Goal: Task Accomplishment & Management: Complete application form

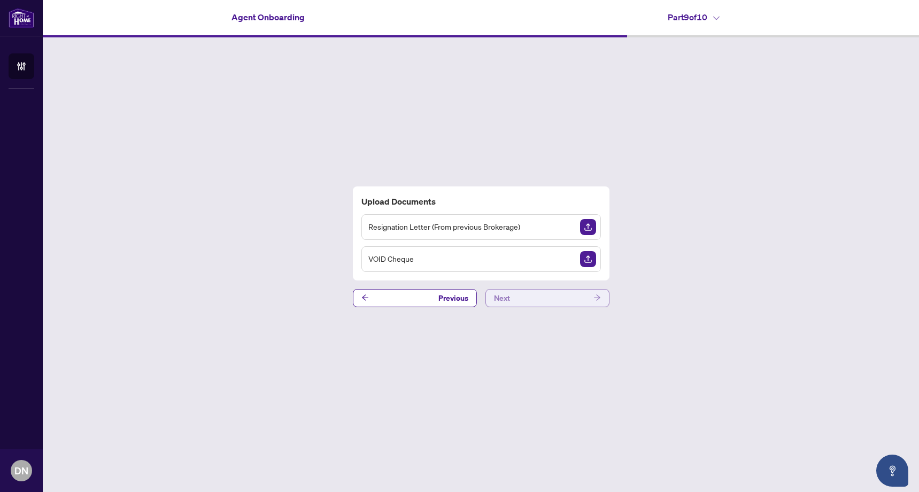
click at [581, 298] on button "Next" at bounding box center [547, 298] width 124 height 18
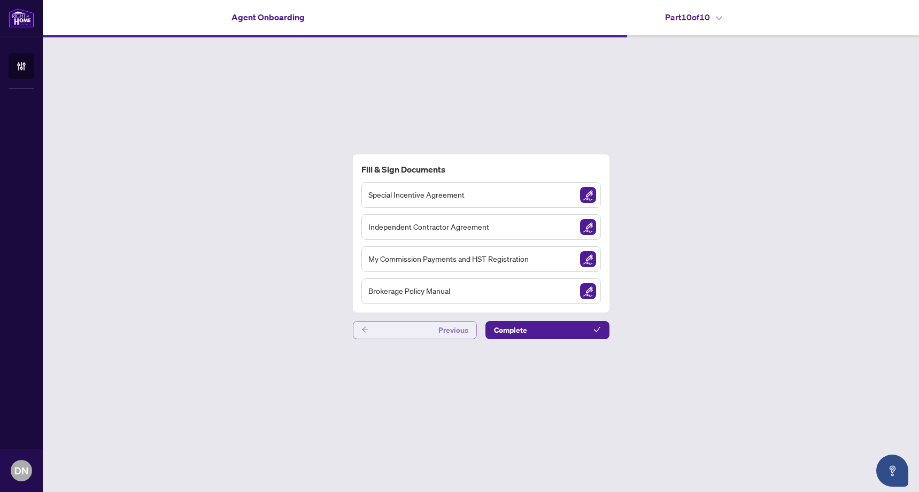
click at [423, 327] on button "Previous" at bounding box center [415, 330] width 124 height 18
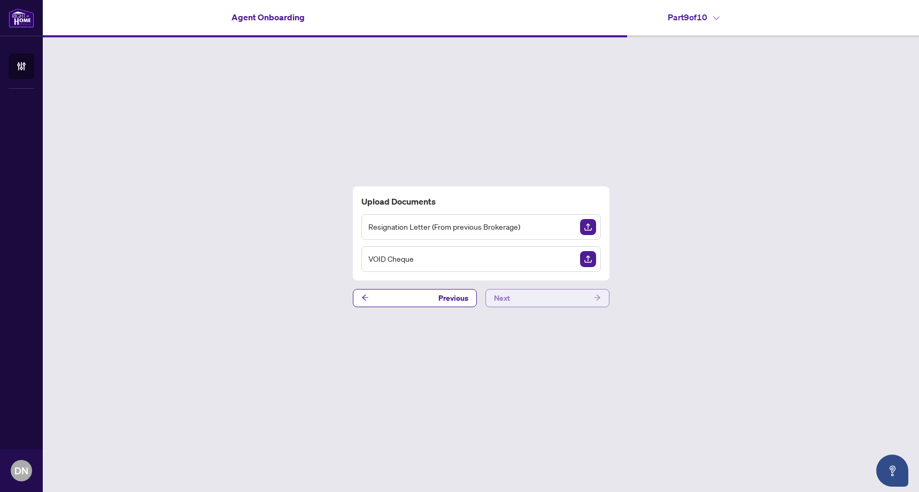
click at [586, 296] on button "Next" at bounding box center [547, 298] width 124 height 18
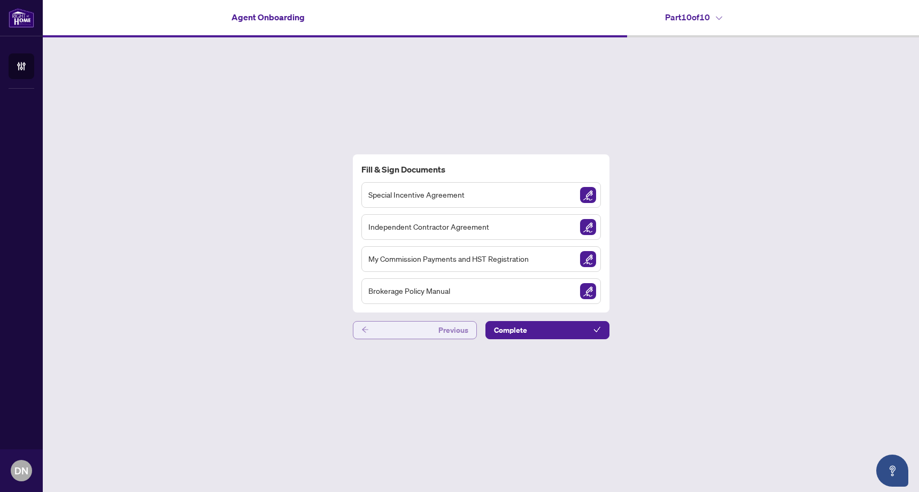
click at [414, 325] on button "Previous" at bounding box center [415, 330] width 124 height 18
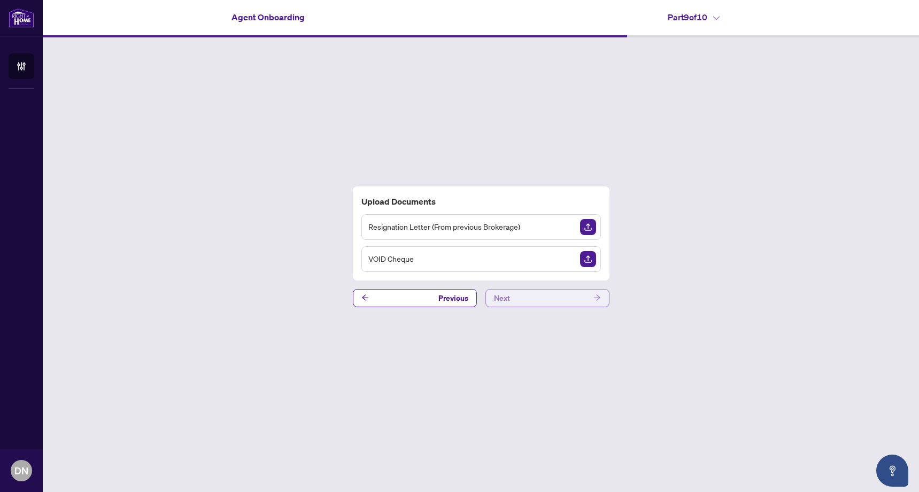
click at [549, 296] on button "Next" at bounding box center [547, 298] width 124 height 18
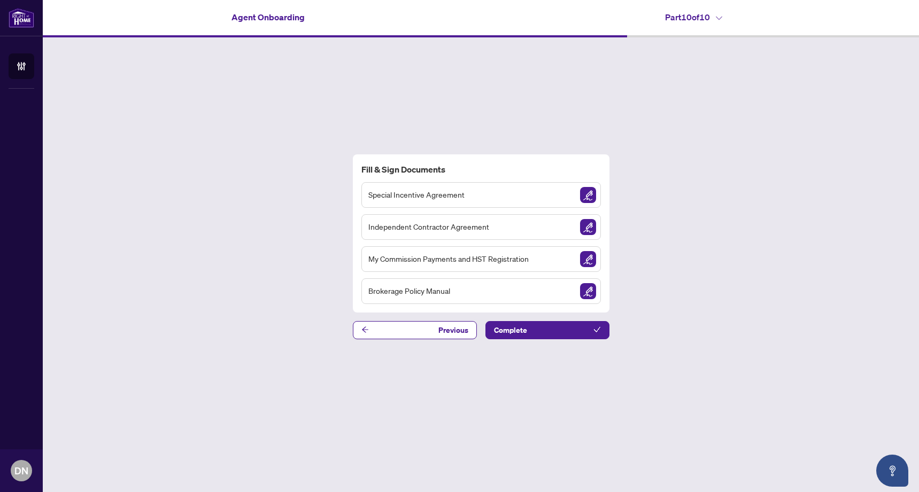
click at [455, 199] on span "Special Incentive Agreement" at bounding box center [416, 195] width 96 height 12
click at [584, 197] on img "Sign Document" at bounding box center [588, 195] width 16 height 16
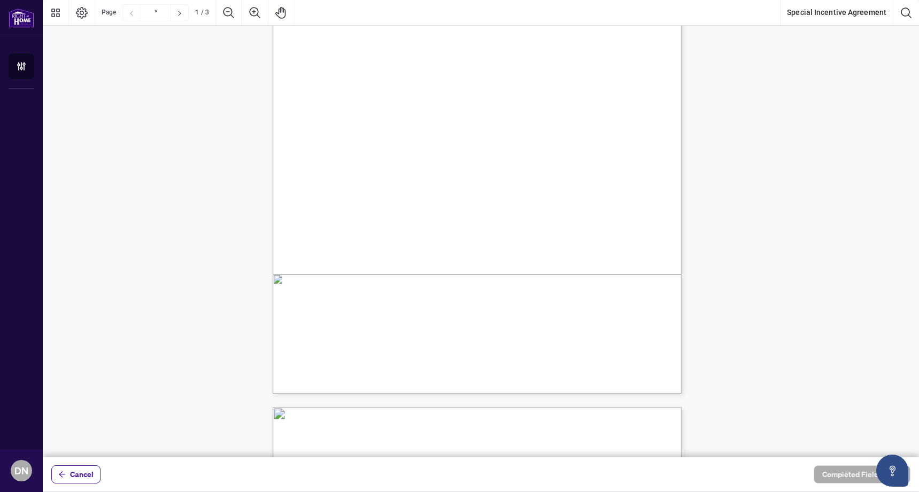
scroll to position [179, 0]
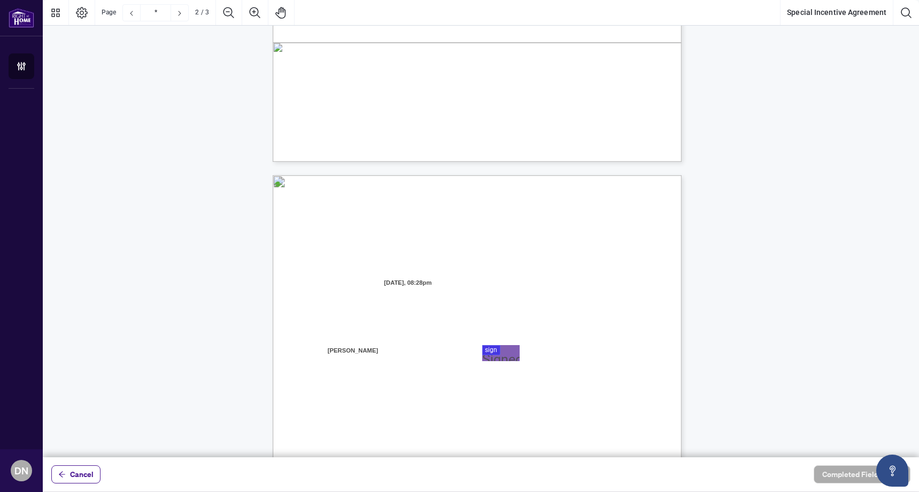
type input "*"
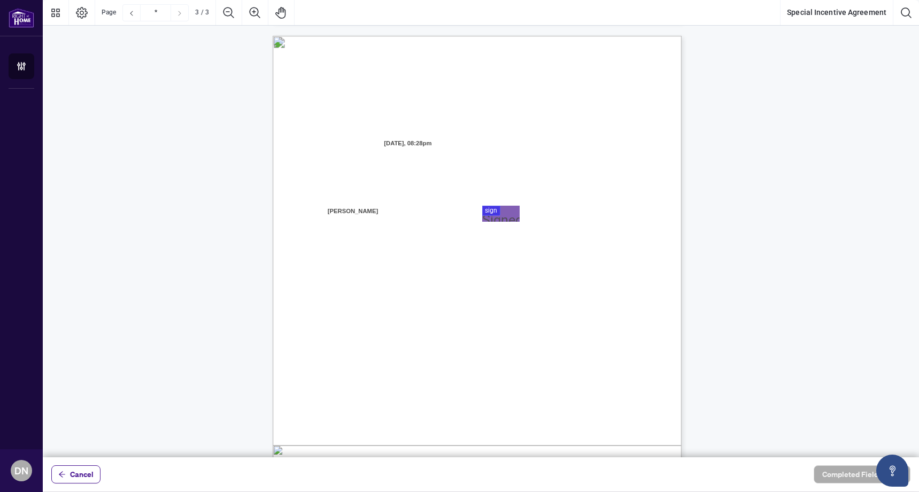
scroll to position [1088, 0]
click at [86, 481] on span "Cancel" at bounding box center [82, 474] width 24 height 17
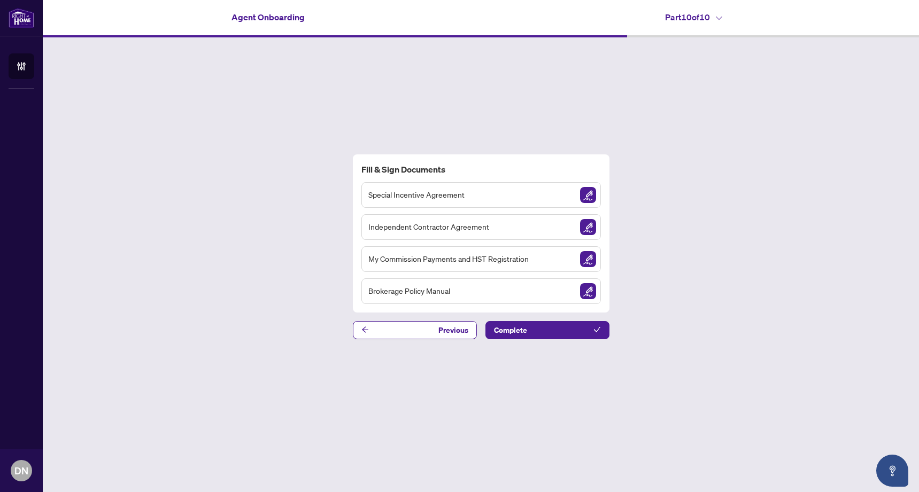
click at [587, 227] on img "Sign Document" at bounding box center [588, 227] width 16 height 16
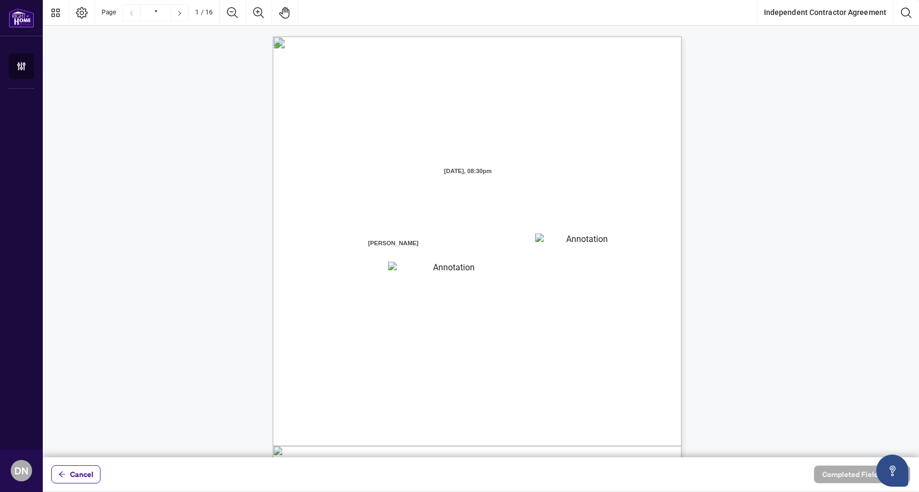
scroll to position [32, 0]
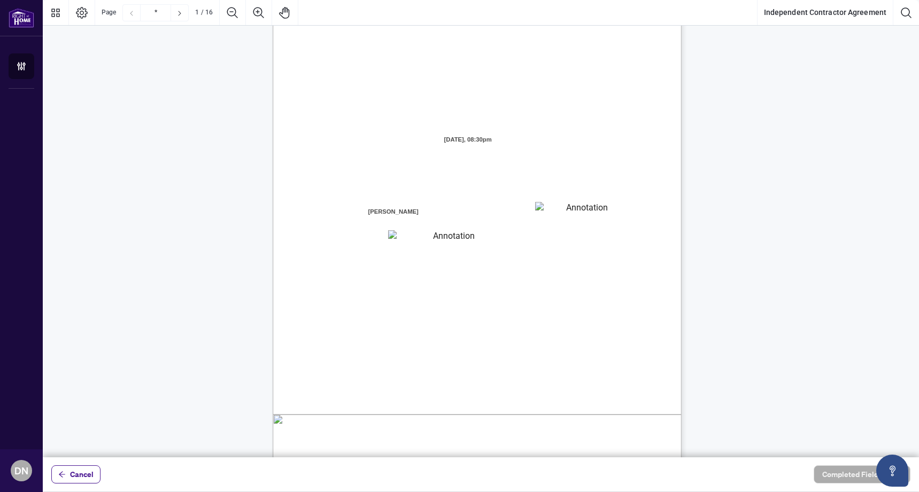
click at [564, 212] on textarea "01K2N7ZVXADQDZS13CP82GTG0Z" at bounding box center [583, 210] width 96 height 16
type textarea "**********"
click at [462, 242] on textarea "01K2N800VRNZWEDT7GS4268ZBH" at bounding box center [449, 237] width 122 height 14
type textarea "**********"
click at [542, 346] on span "the Brokerage and the Contractor wish to enter into this Agreement whereby the" at bounding box center [469, 346] width 224 height 10
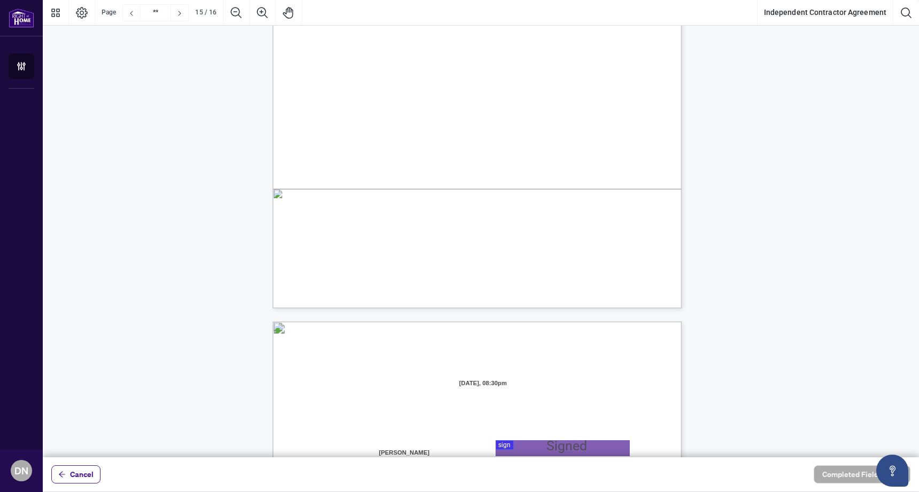
scroll to position [7861, 0]
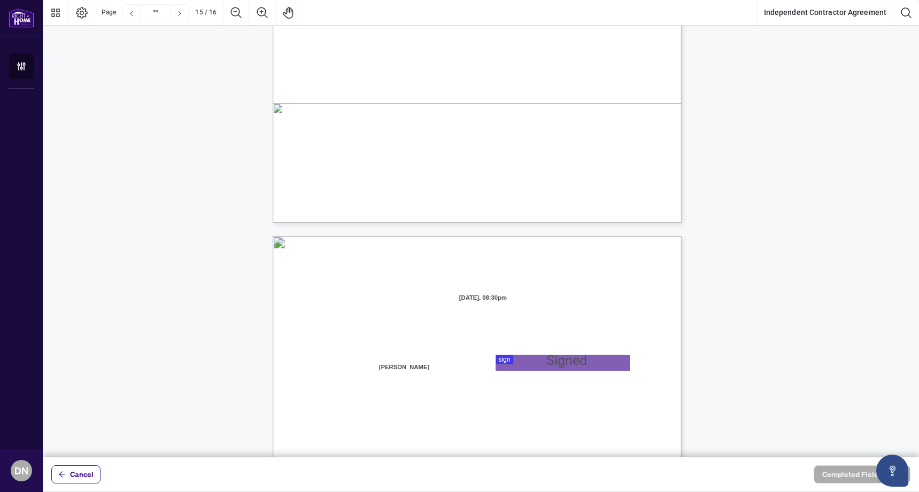
type input "**"
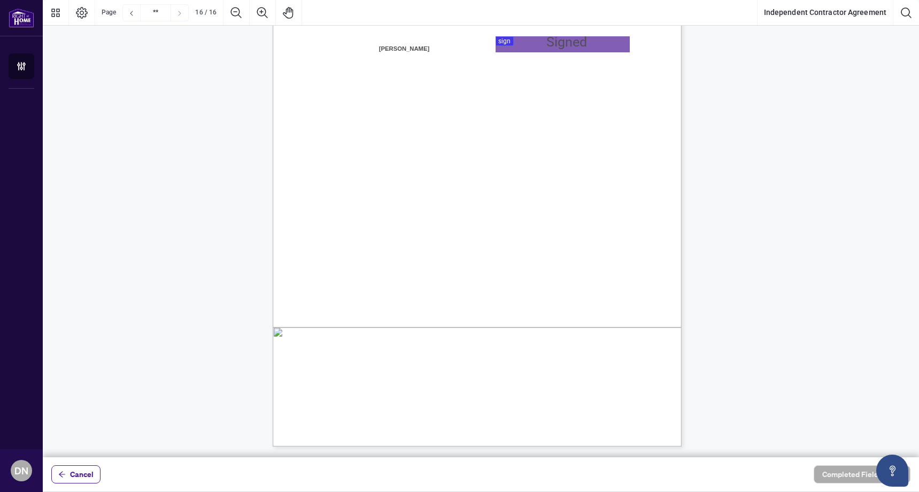
scroll to position [8258, 0]
click at [73, 470] on span "Cancel" at bounding box center [82, 474] width 24 height 17
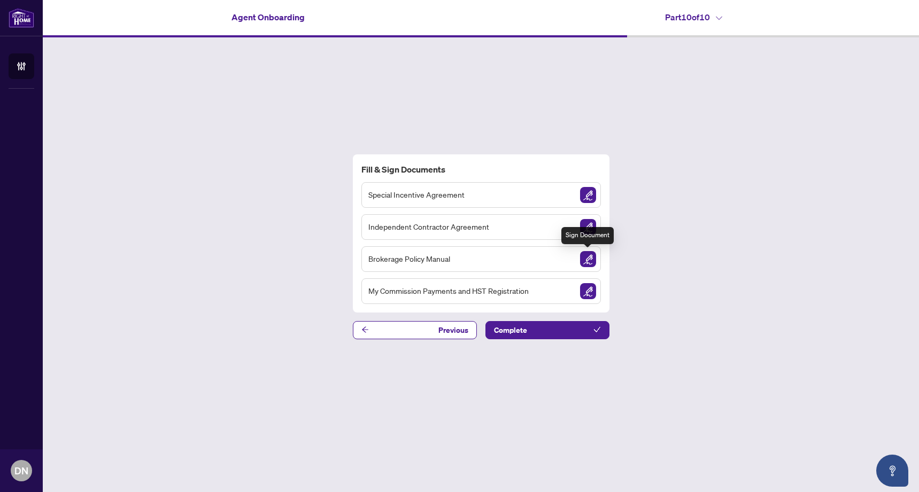
click at [590, 264] on img "Sign Document" at bounding box center [588, 259] width 16 height 16
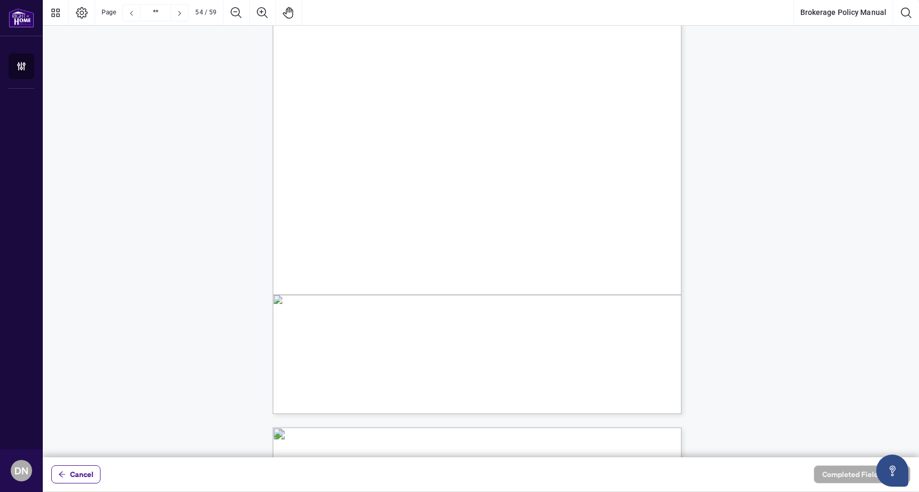
scroll to position [28898, 0]
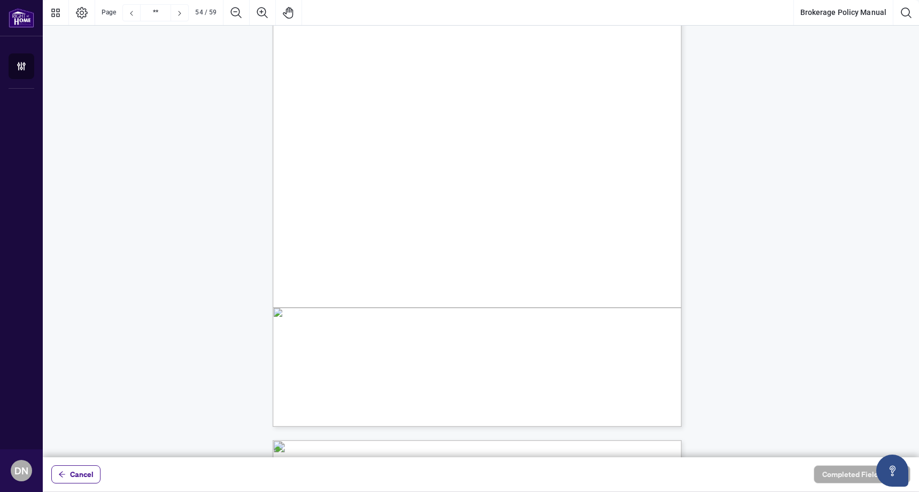
click at [625, 351] on span ": $525 on first commission advance payment, and" at bounding box center [557, 349] width 151 height 9
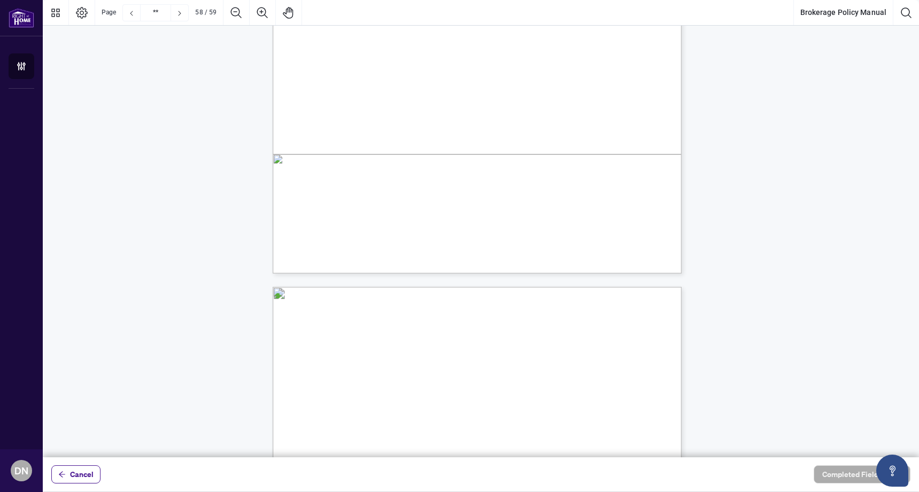
scroll to position [31225, 0]
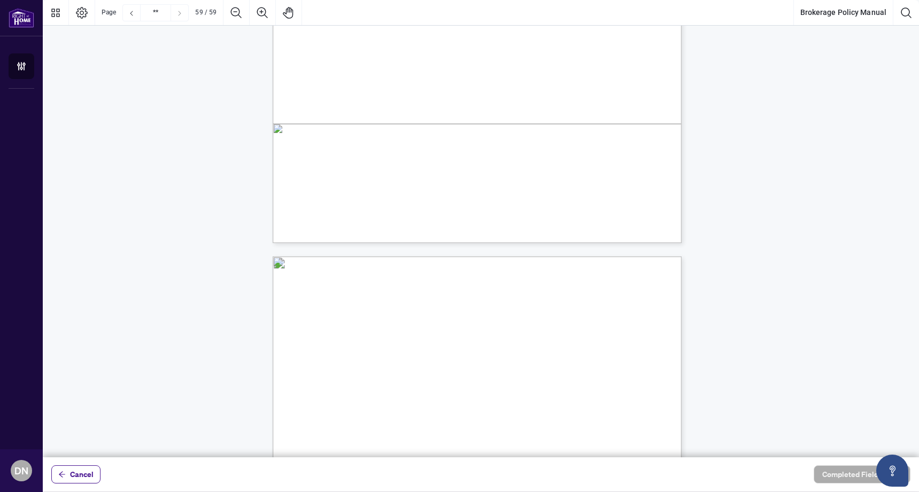
type input "**"
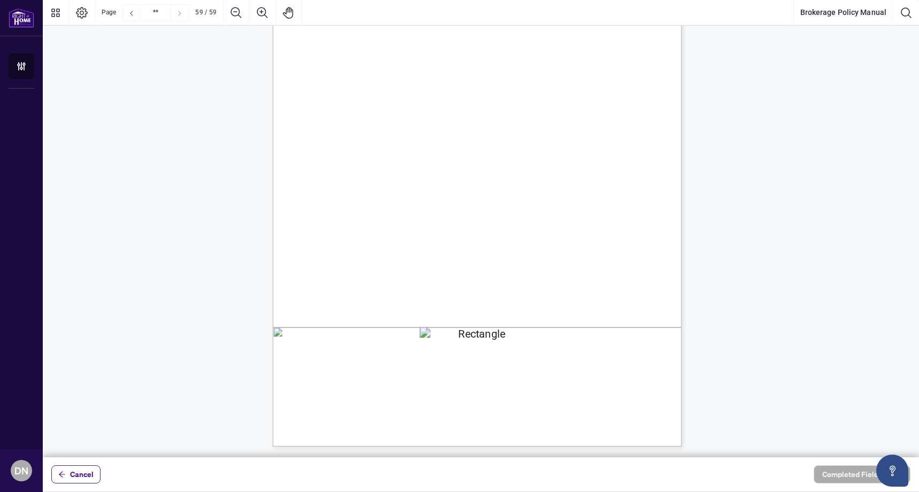
scroll to position [0, 0]
click at [85, 478] on span "Cancel" at bounding box center [82, 474] width 24 height 17
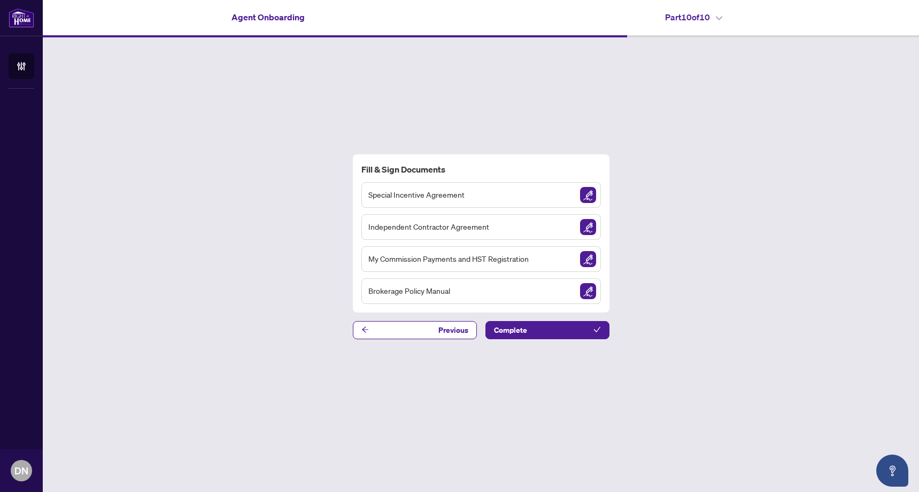
click at [474, 262] on span "My Commission Payments and HST Registration" at bounding box center [448, 259] width 160 height 12
click at [589, 260] on img "Sign Document" at bounding box center [588, 259] width 16 height 16
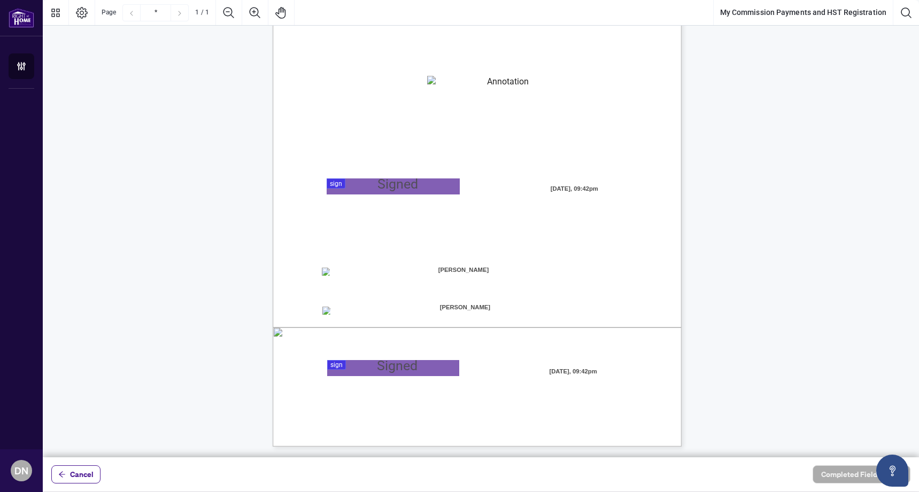
scroll to position [119, 0]
drag, startPoint x: 486, startPoint y: 311, endPoint x: 444, endPoint y: 307, distance: 42.4
click at [444, 307] on span "[PERSON_NAME]" at bounding box center [465, 307] width 133 height 16
click at [451, 307] on span "[PERSON_NAME]" at bounding box center [465, 307] width 133 height 16
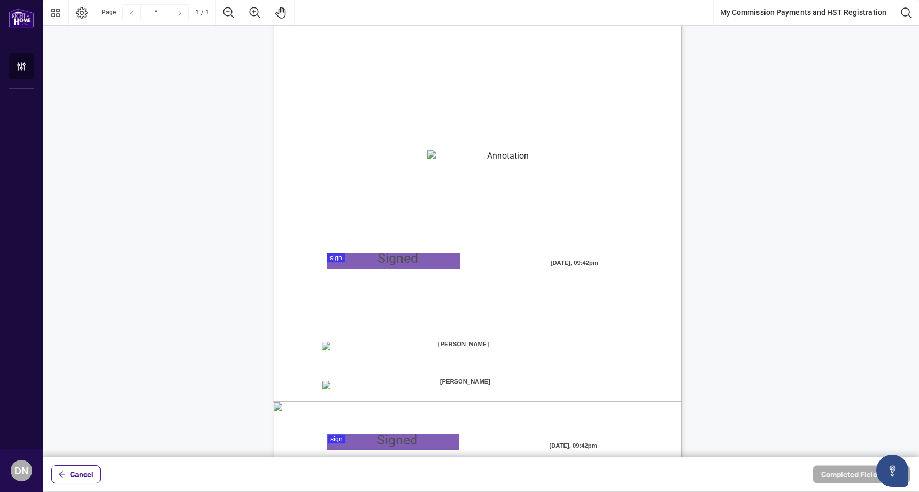
scroll to position [33, 0]
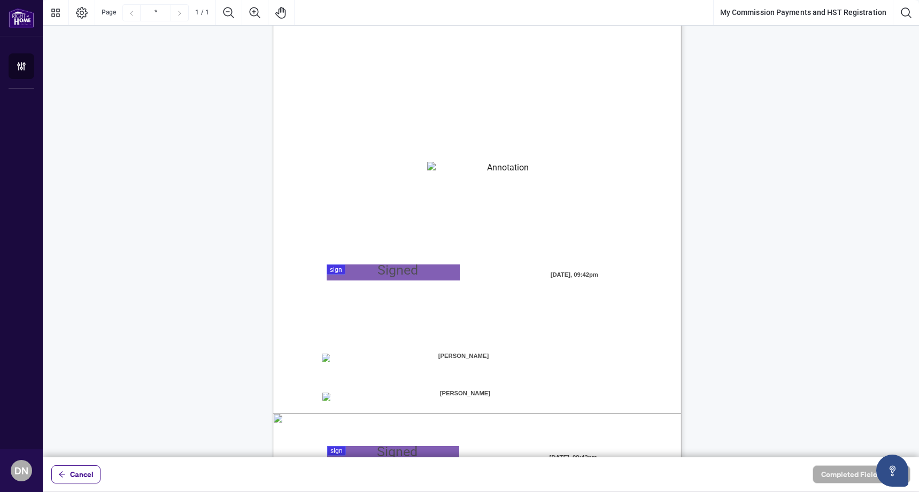
click at [475, 172] on textarea "01K2N82W0617PR3KA8X9DYAB9F" at bounding box center [503, 170] width 153 height 16
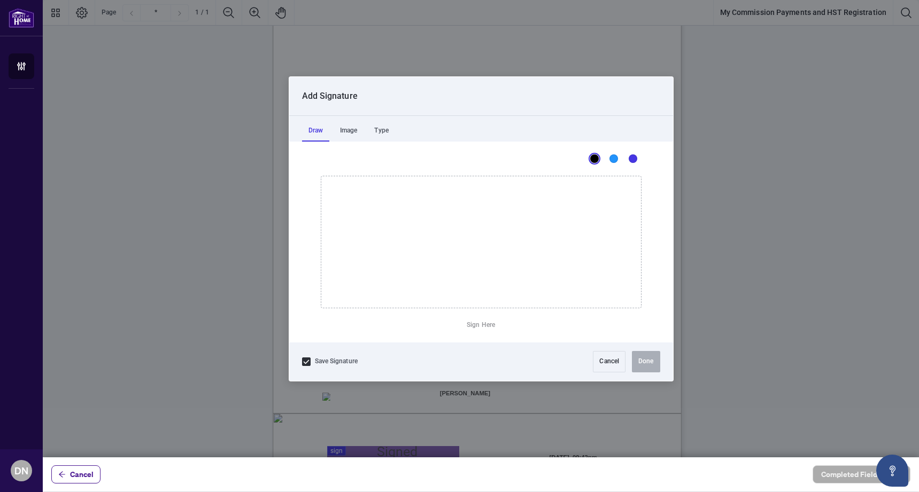
click at [377, 271] on div at bounding box center [481, 229] width 876 height 458
click at [609, 358] on button "Cancel" at bounding box center [609, 361] width 33 height 21
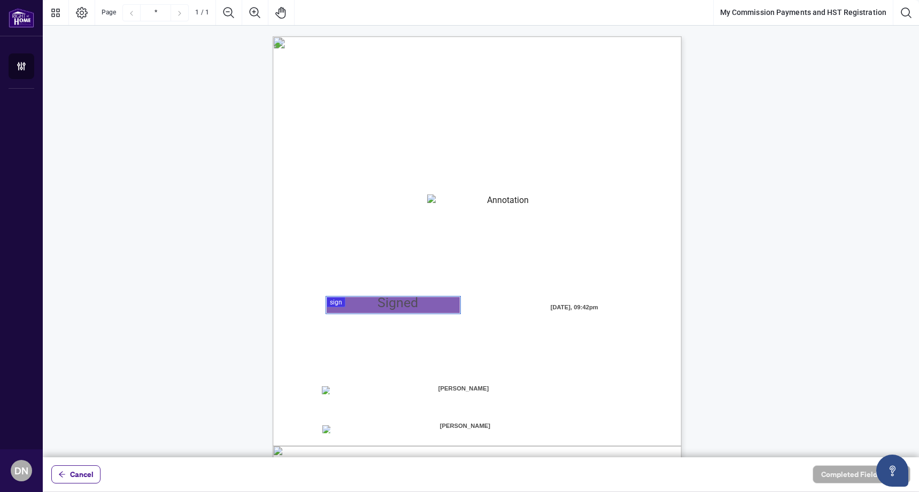
scroll to position [0, 0]
click at [73, 479] on span "Cancel" at bounding box center [82, 474] width 24 height 17
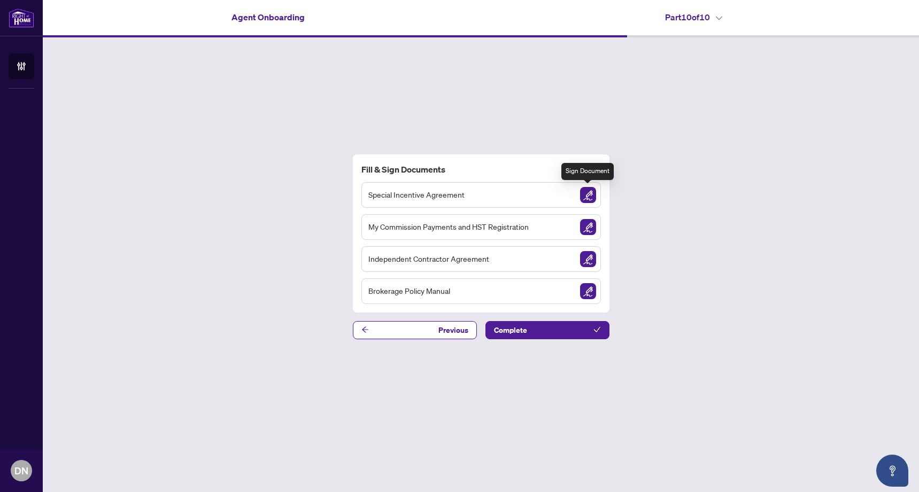
click at [587, 194] on img "Sign Document" at bounding box center [588, 195] width 16 height 16
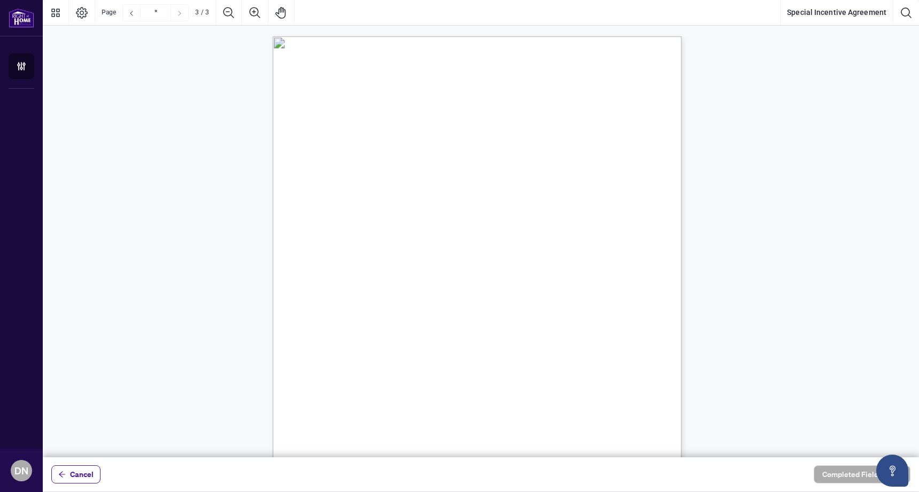
type input "*"
click at [81, 476] on span "Cancel" at bounding box center [82, 474] width 24 height 17
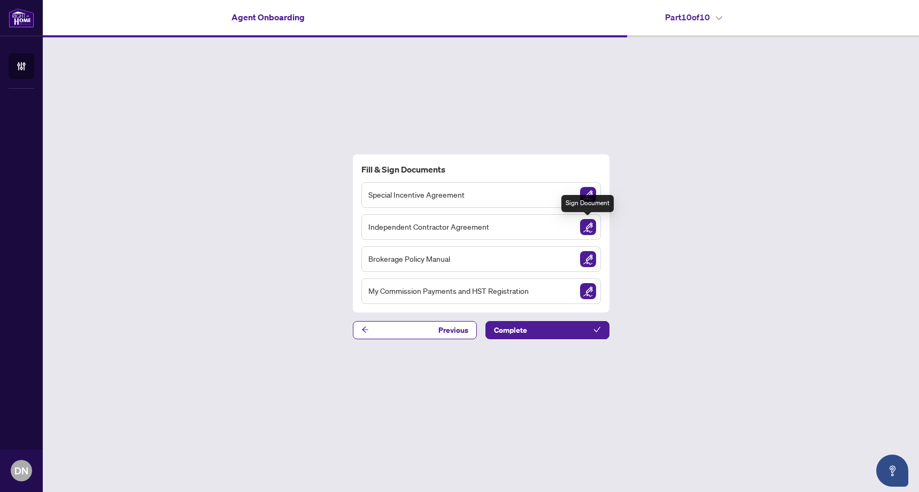
click at [585, 226] on img "Sign Document" at bounding box center [588, 227] width 16 height 16
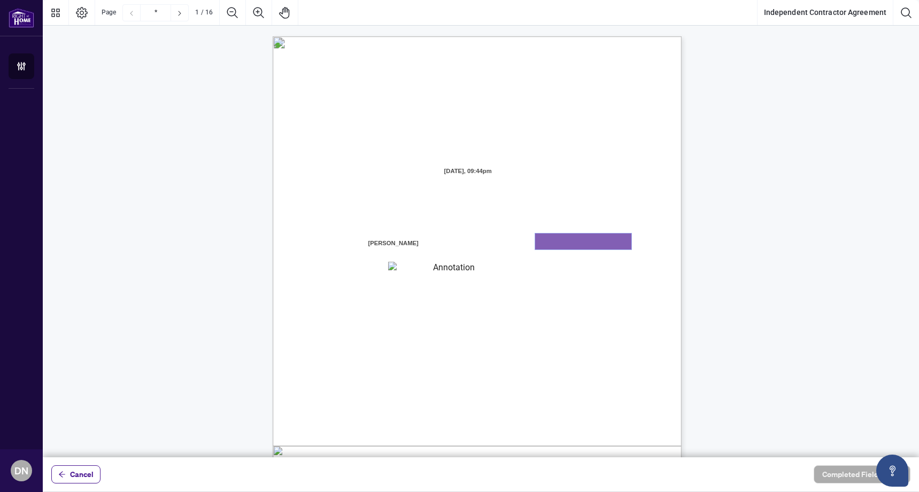
click at [550, 240] on textarea "01K2N7ZVXADQDZS13CP82GTG0Z" at bounding box center [583, 242] width 96 height 16
type textarea "**********"
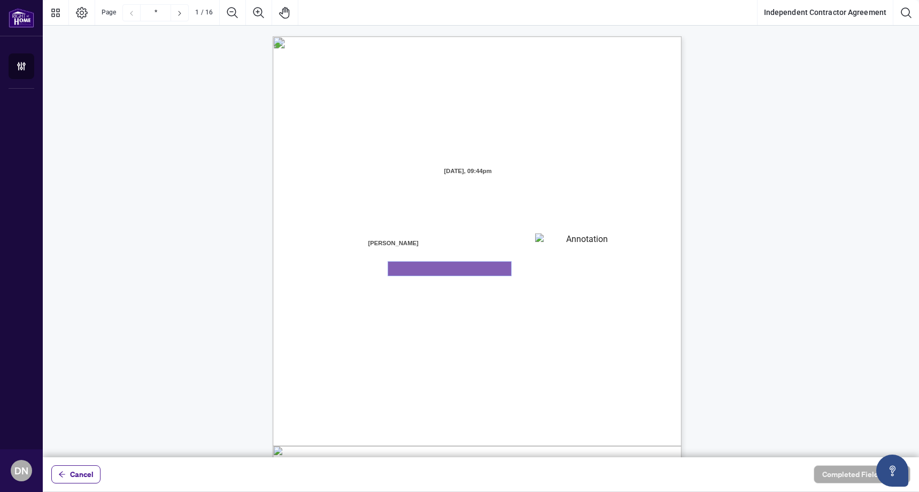
click at [459, 267] on textarea "01K2N800VRNZWEDT7GS4268ZBH" at bounding box center [449, 269] width 123 height 14
type textarea "**********"
click at [538, 349] on span "subsequently amended to the Trust in Real Estate Services Act, 2002 (“[PERSON_N…" at bounding box center [450, 351] width 259 height 10
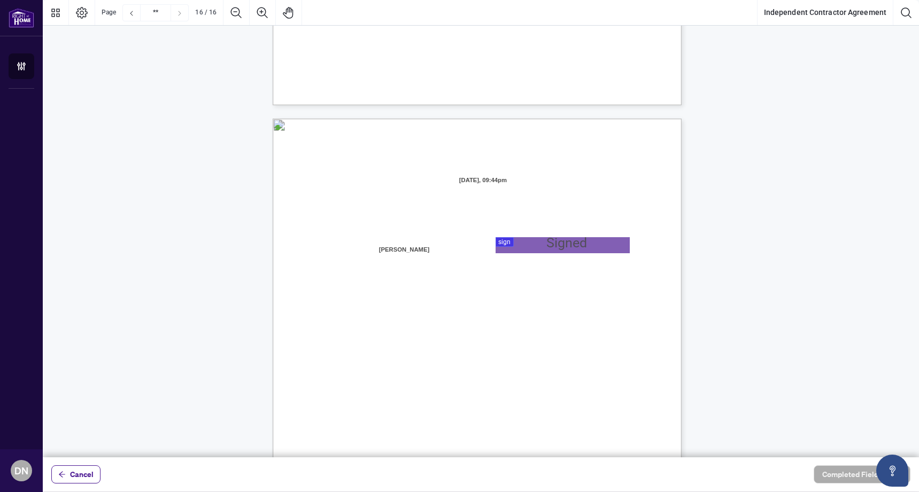
scroll to position [8038, 0]
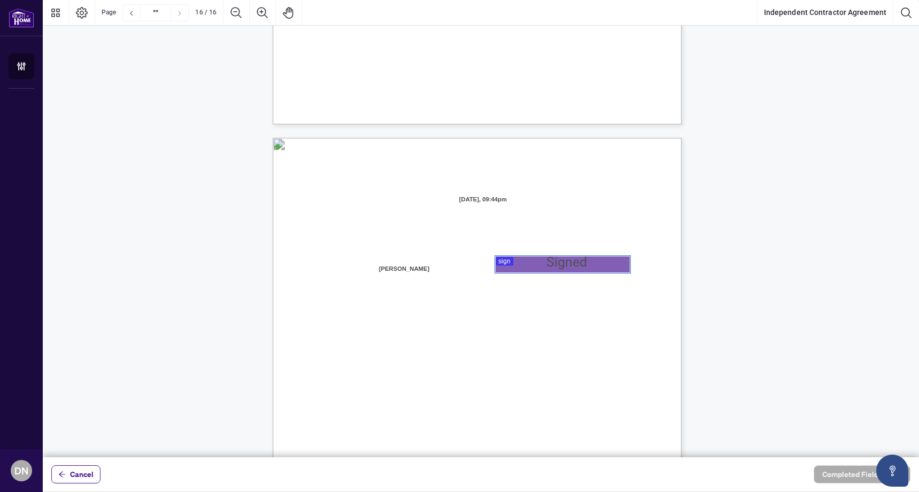
click at [530, 262] on div at bounding box center [481, 229] width 876 height 458
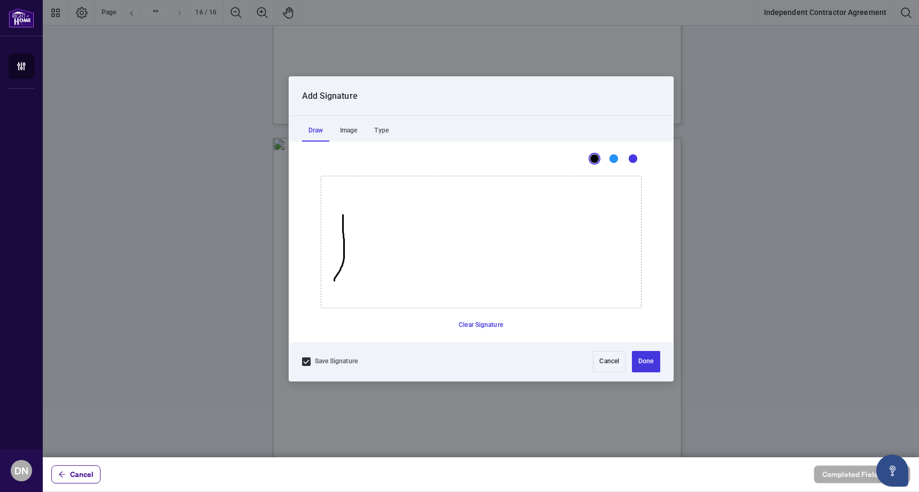
drag, startPoint x: 334, startPoint y: 281, endPoint x: 343, endPoint y: 214, distance: 66.8
drag, startPoint x: 339, startPoint y: 218, endPoint x: 342, endPoint y: 271, distance: 53.0
drag, startPoint x: 356, startPoint y: 271, endPoint x: 472, endPoint y: 138, distance: 175.8
click at [476, 130] on div "Draw Image Type This is a canvas for drawing using a mouse or touch input. Clea…" at bounding box center [481, 229] width 384 height 227
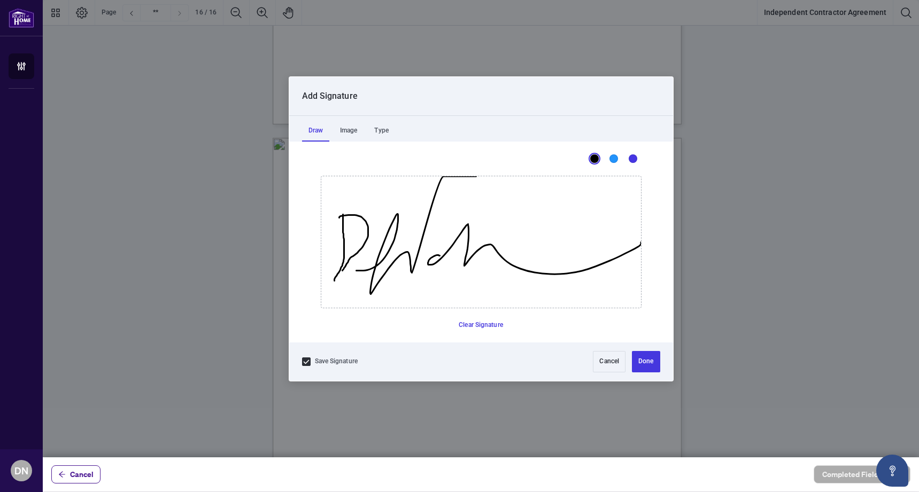
drag, startPoint x: 438, startPoint y: 255, endPoint x: 652, endPoint y: 241, distance: 214.3
click at [652, 241] on div "This is a canvas for drawing using a mouse or touch input. Clear Signature" at bounding box center [481, 242] width 384 height 201
click at [481, 327] on button "Clear Signature" at bounding box center [480, 325] width 53 height 17
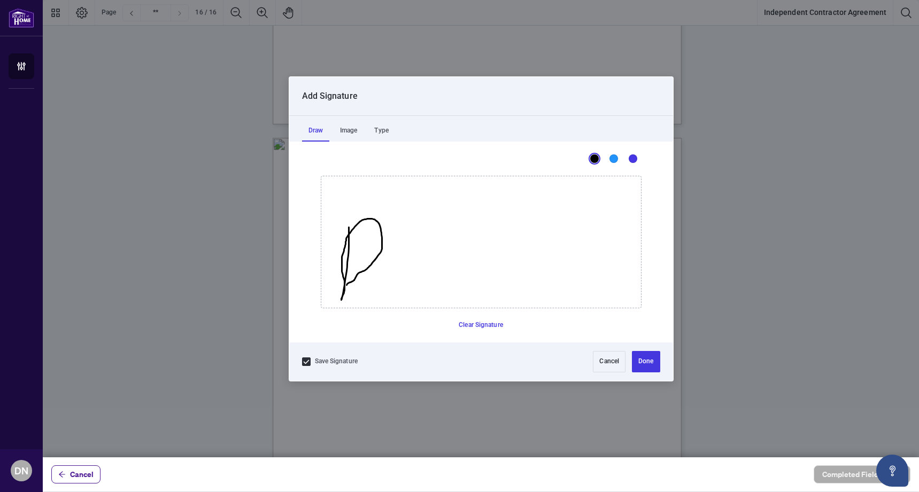
drag, startPoint x: 349, startPoint y: 227, endPoint x: 346, endPoint y: 285, distance: 57.8
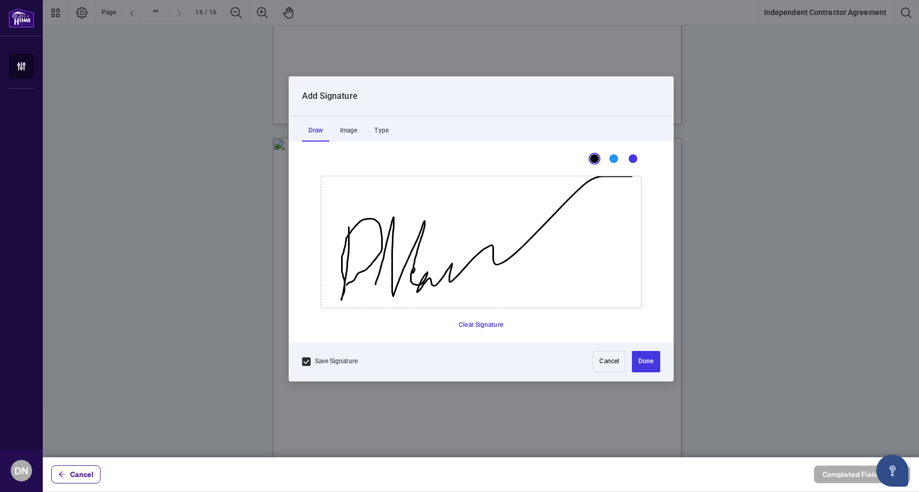
drag, startPoint x: 375, startPoint y: 284, endPoint x: 631, endPoint y: 146, distance: 291.1
click at [631, 146] on div "This is a canvas for drawing using a mouse or touch input. Clear Signature" at bounding box center [481, 242] width 384 height 201
click at [646, 358] on button "Done" at bounding box center [646, 361] width 28 height 21
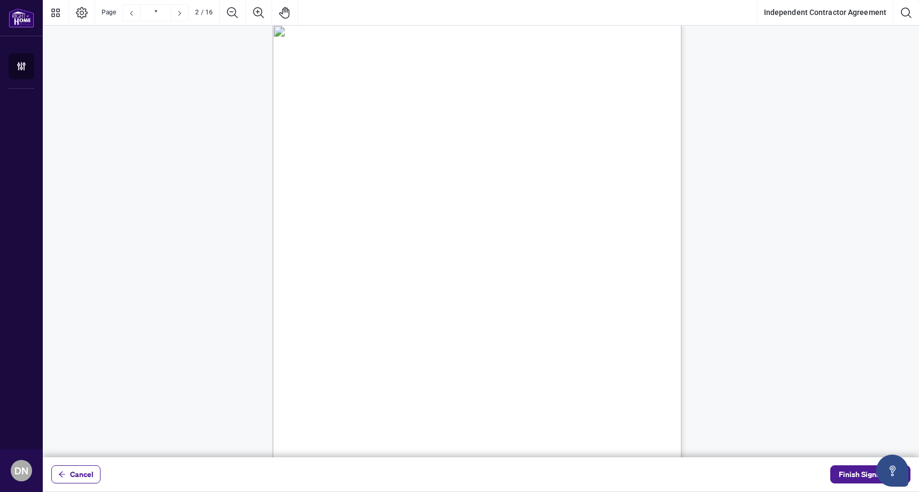
type input "*"
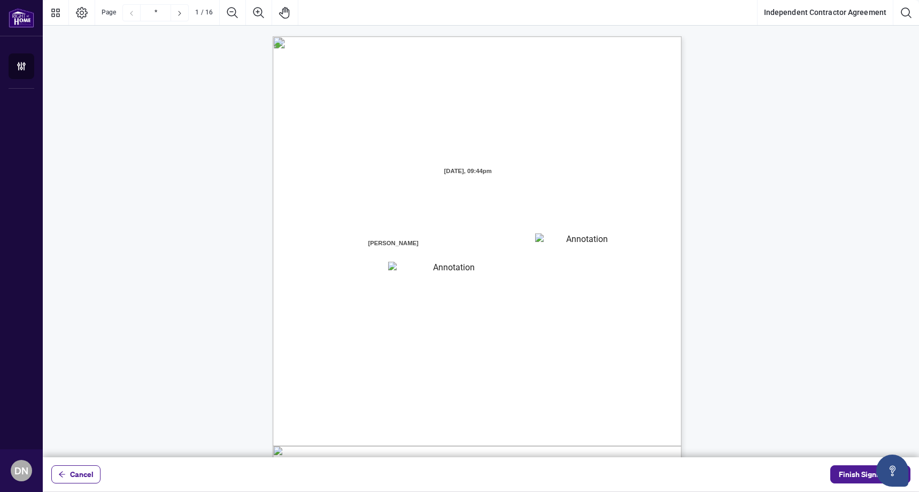
scroll to position [0, 0]
click at [855, 474] on span "Finish Signing" at bounding box center [863, 474] width 48 height 17
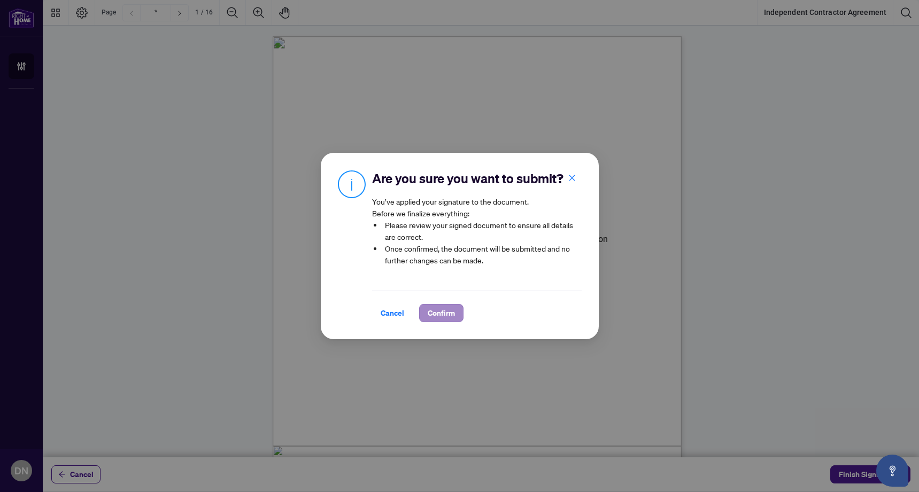
click at [437, 314] on span "Confirm" at bounding box center [441, 313] width 27 height 17
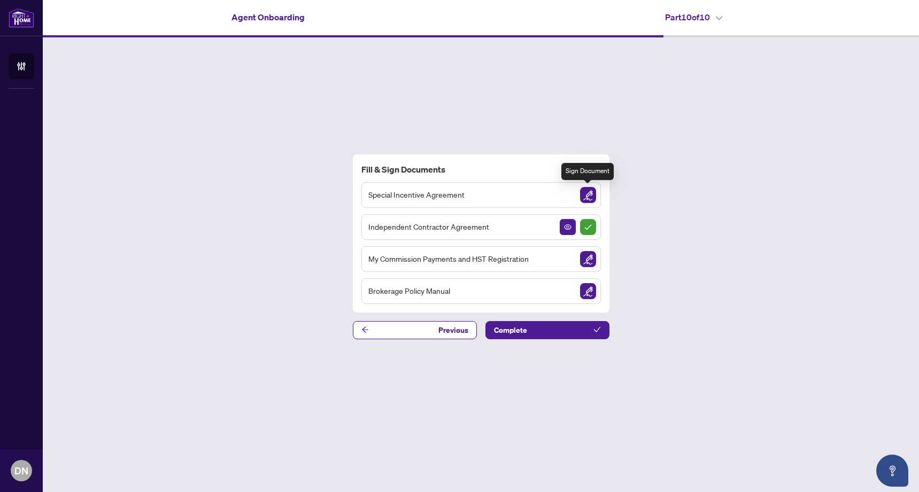
click at [587, 195] on img "Sign Document" at bounding box center [588, 195] width 16 height 16
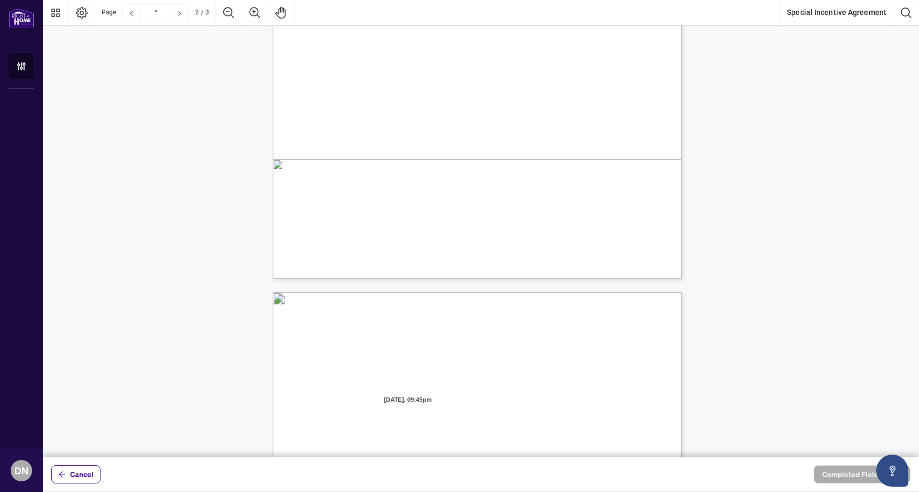
scroll to position [828, 0]
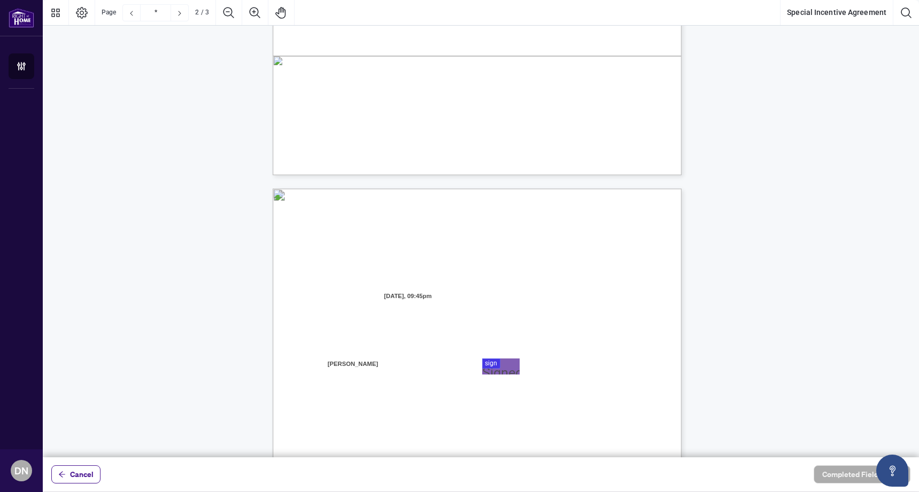
type input "*"
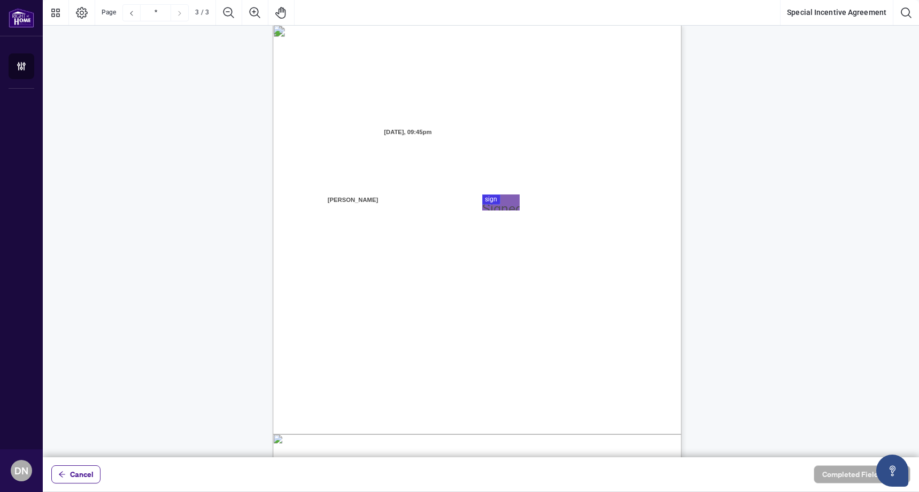
scroll to position [1099, 0]
click at [501, 201] on div at bounding box center [481, 229] width 876 height 458
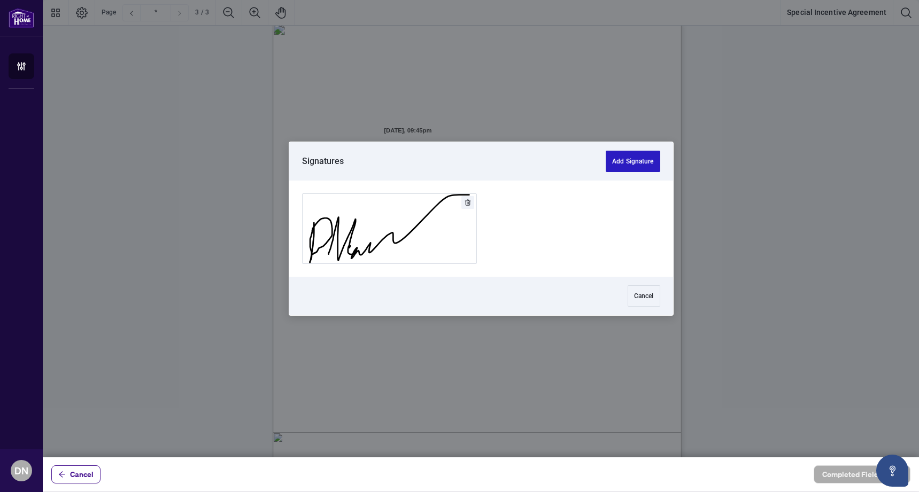
click at [638, 164] on button "Add Signature" at bounding box center [633, 161] width 54 height 21
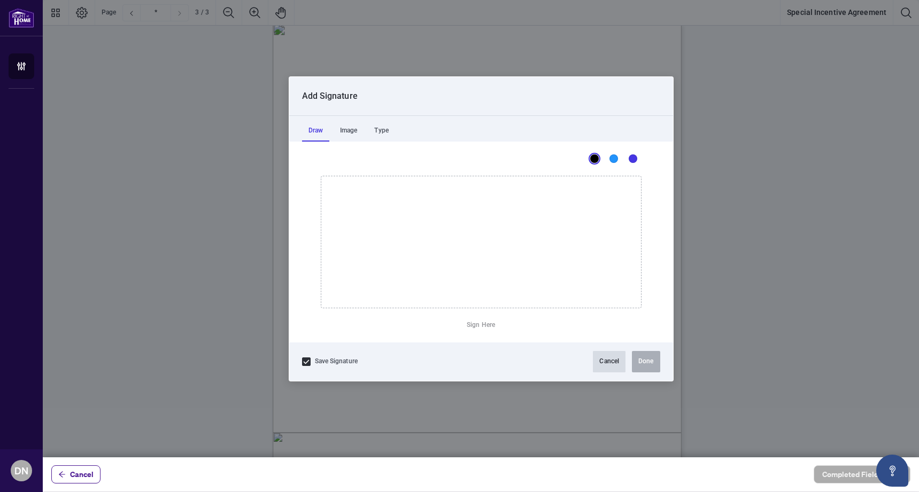
click at [611, 362] on button "Cancel" at bounding box center [609, 361] width 33 height 21
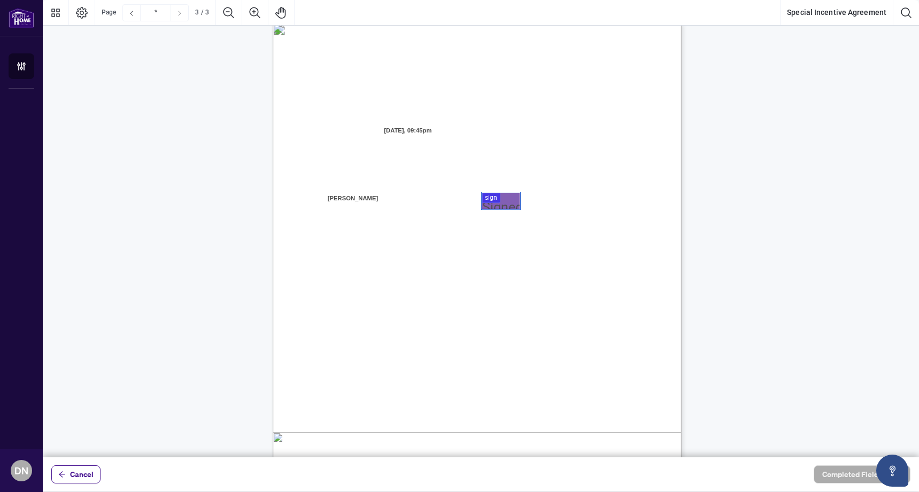
click at [503, 196] on div at bounding box center [481, 229] width 876 height 458
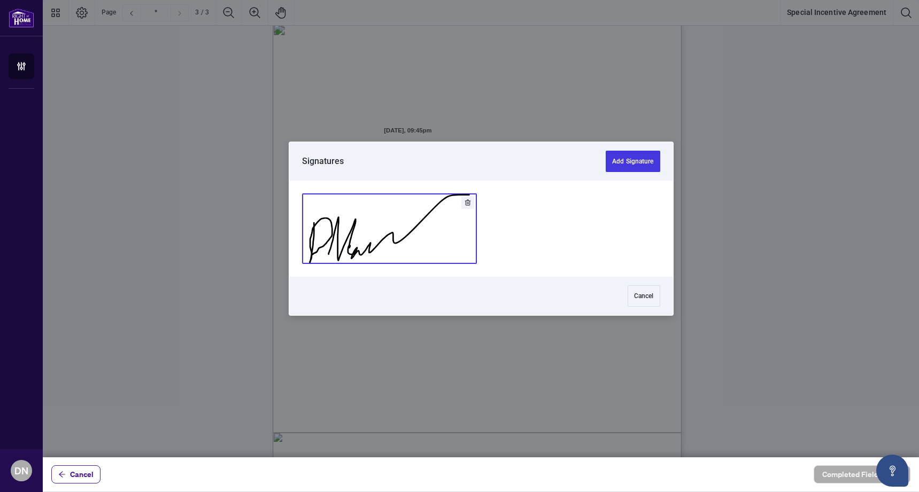
click at [385, 231] on button "Add Signature" at bounding box center [390, 228] width 174 height 69
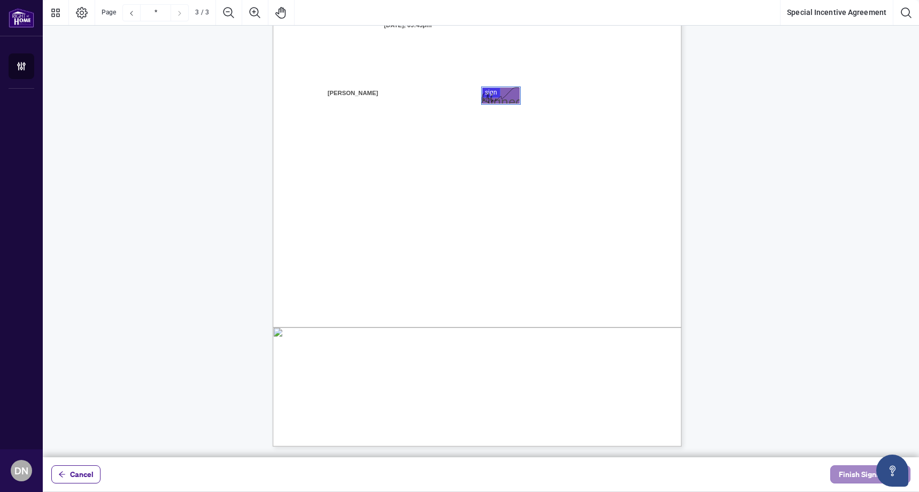
scroll to position [1204, 0]
click at [860, 479] on span "Finish Signing" at bounding box center [863, 474] width 48 height 17
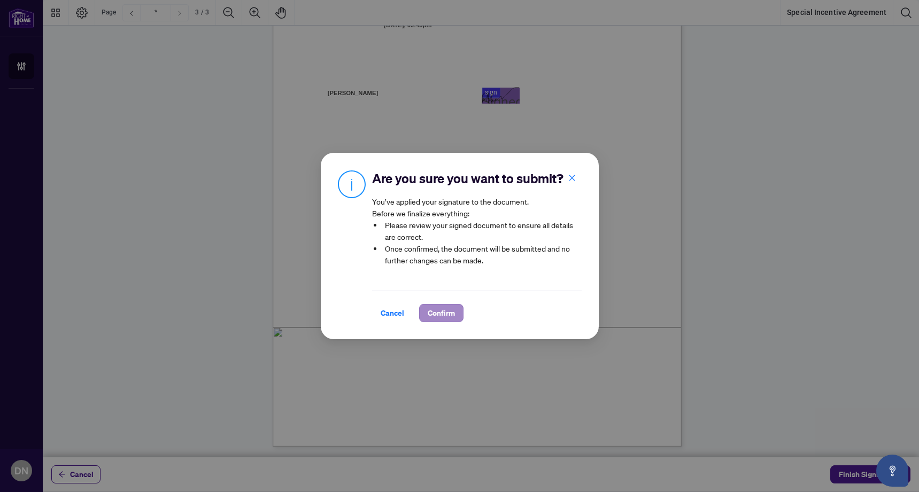
click at [453, 313] on span "Confirm" at bounding box center [441, 313] width 27 height 17
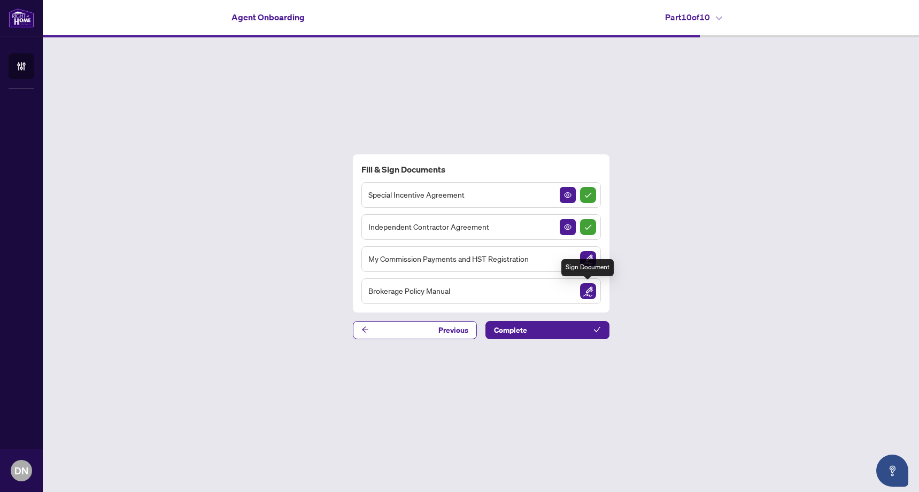
click at [589, 293] on img "Sign Document" at bounding box center [588, 291] width 16 height 16
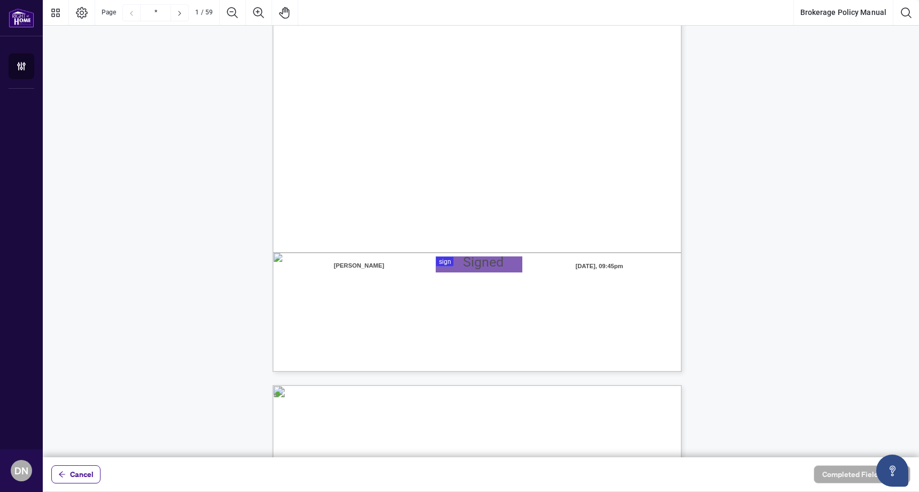
scroll to position [195, 0]
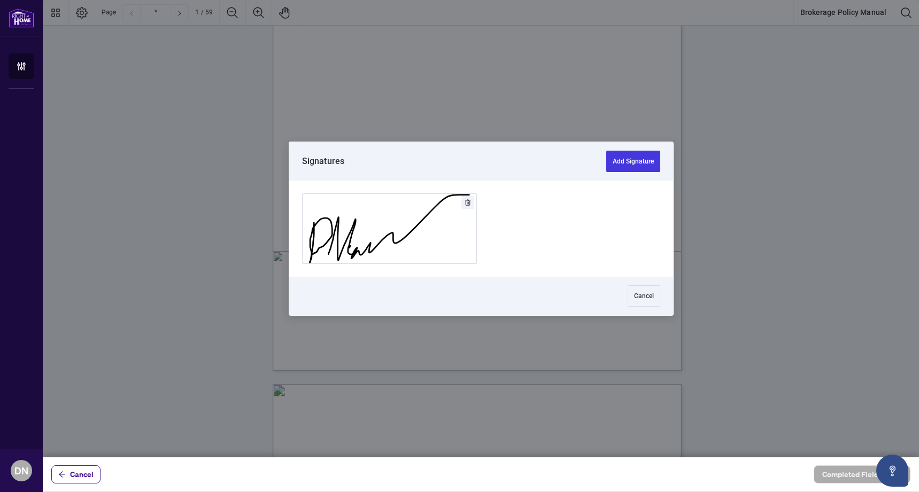
click at [466, 263] on div at bounding box center [481, 229] width 876 height 458
click at [388, 243] on button "Add Signature" at bounding box center [390, 228] width 174 height 69
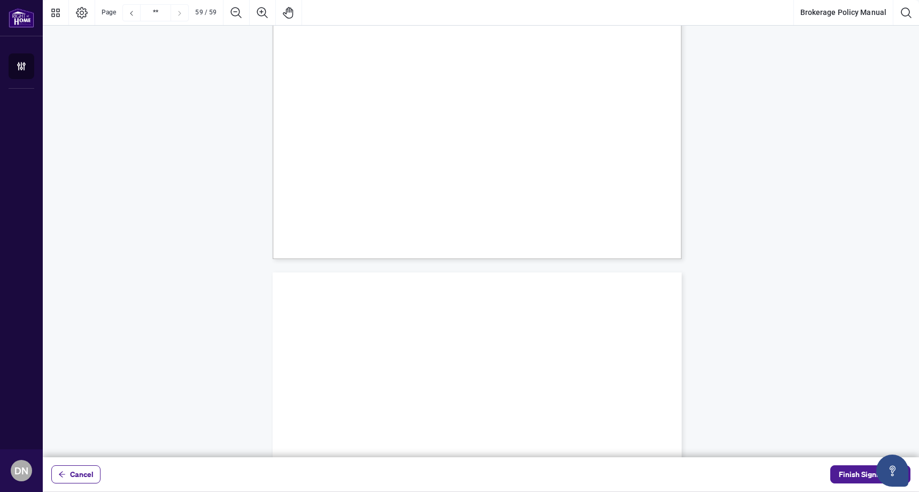
type input "**"
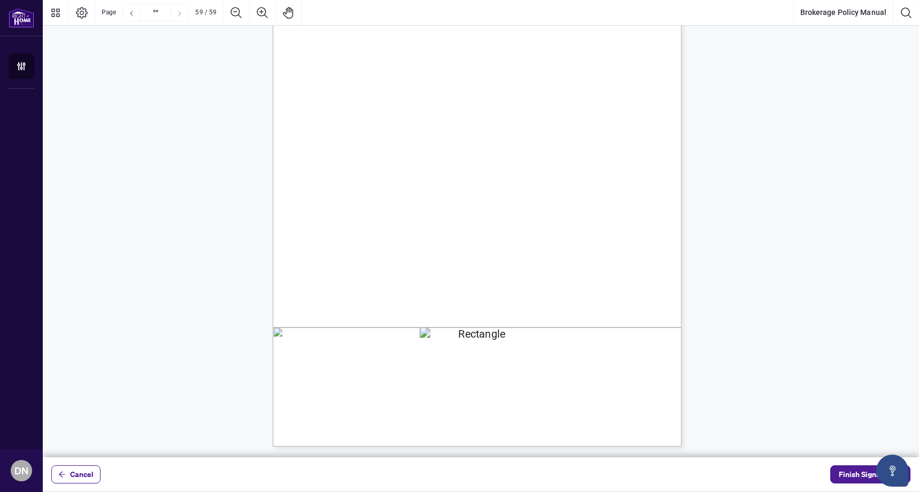
scroll to position [31591, 0]
click at [846, 476] on span "Finish Signing" at bounding box center [863, 474] width 48 height 17
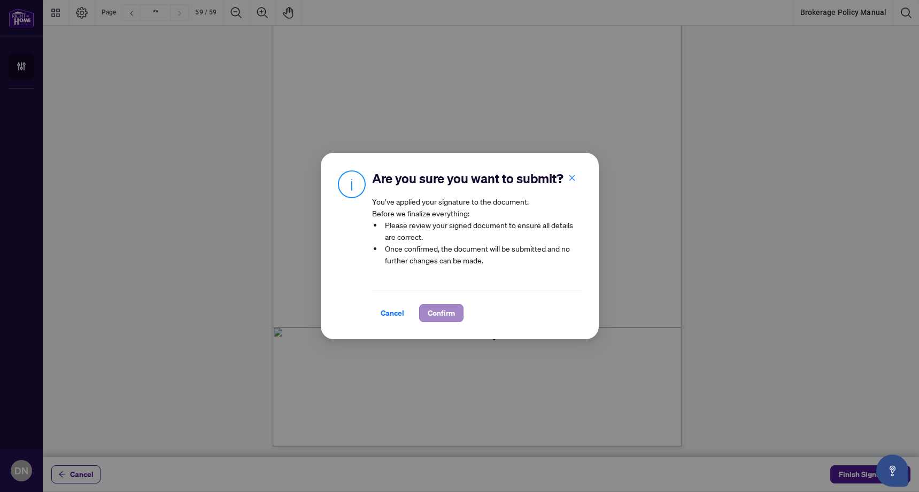
click at [442, 316] on span "Confirm" at bounding box center [441, 313] width 27 height 17
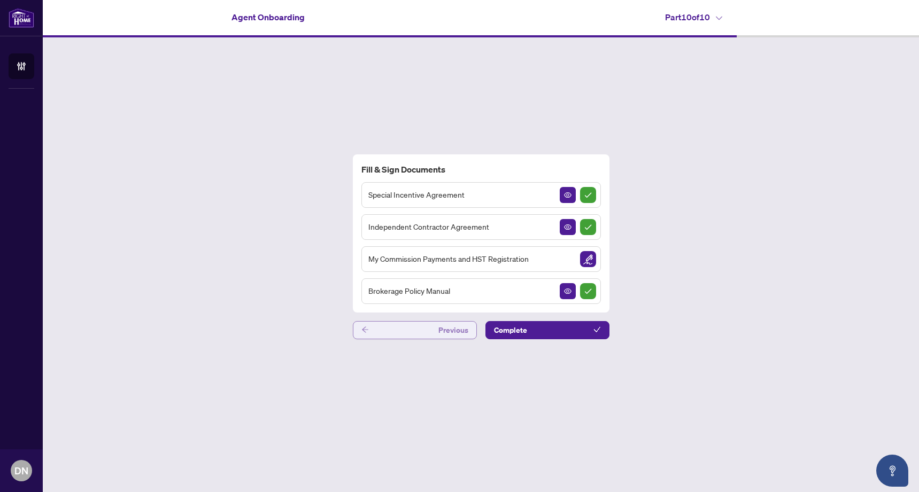
click at [430, 330] on button "Previous" at bounding box center [415, 330] width 124 height 18
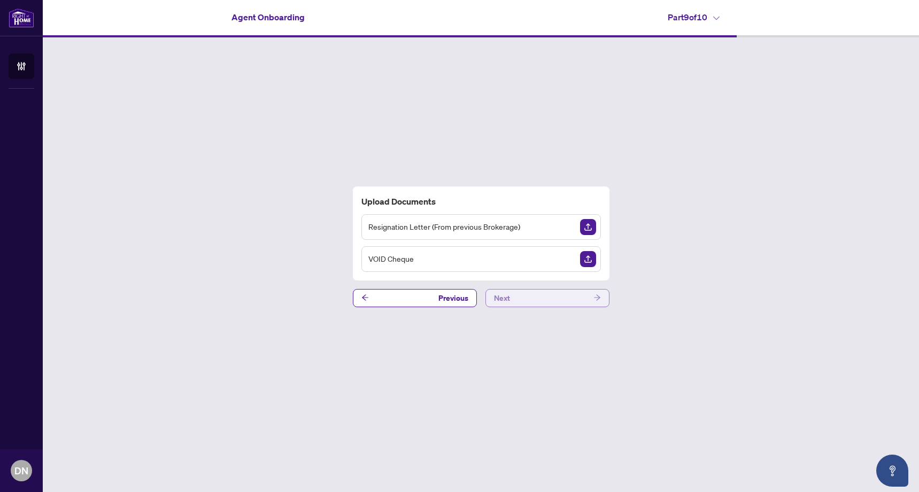
click at [540, 299] on button "Next" at bounding box center [547, 298] width 124 height 18
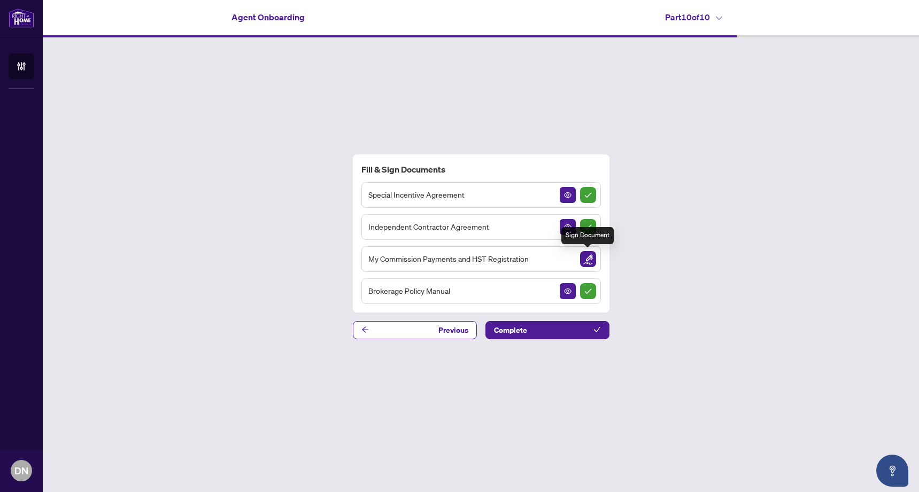
click at [590, 260] on img "Sign Document" at bounding box center [588, 259] width 16 height 16
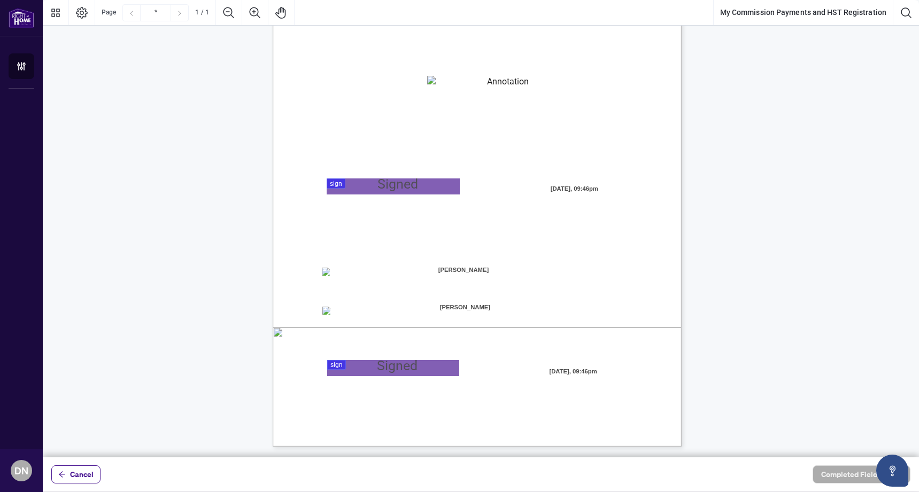
scroll to position [119, 0]
click at [363, 276] on div "MY COMMISSION PAYMENTS AND HST REGISTRATION For Right at Home Realty to pay out…" at bounding box center [477, 182] width 409 height 529
click at [511, 285] on span "Home Realty for Electronic Transfer (Direct Deposit) of my commission cheques." at bounding box center [436, 285] width 230 height 10
click at [472, 80] on textarea "01K2N82W0617PR3KA8X9DYAB9F" at bounding box center [503, 84] width 153 height 16
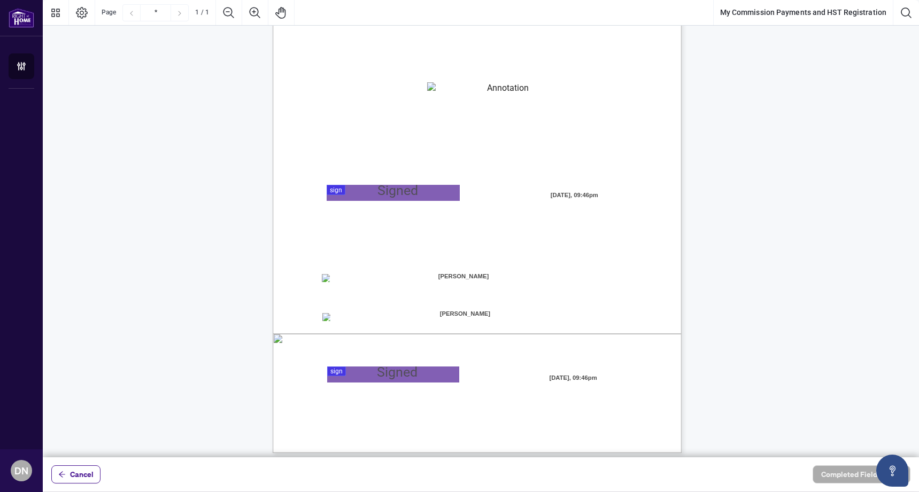
scroll to position [113, 0]
click at [82, 473] on span "Cancel" at bounding box center [82, 474] width 24 height 17
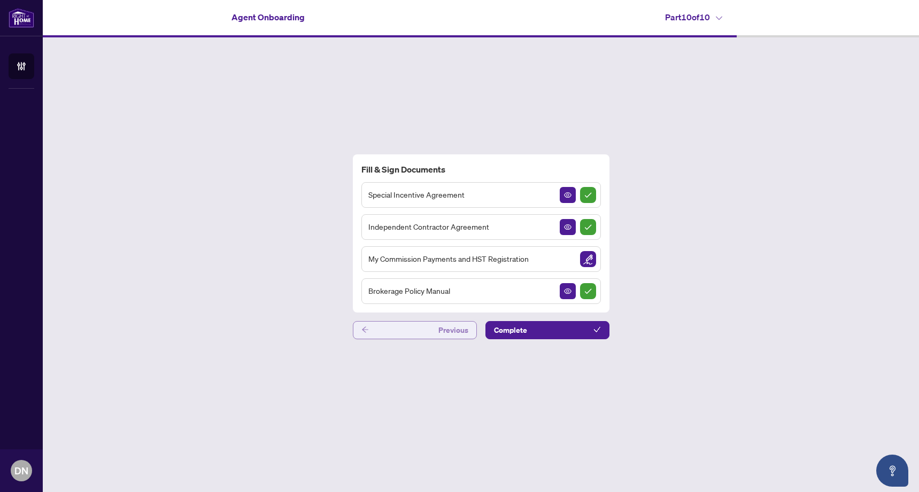
click at [418, 329] on button "Previous" at bounding box center [415, 330] width 124 height 18
